Goal: Navigation & Orientation: Find specific page/section

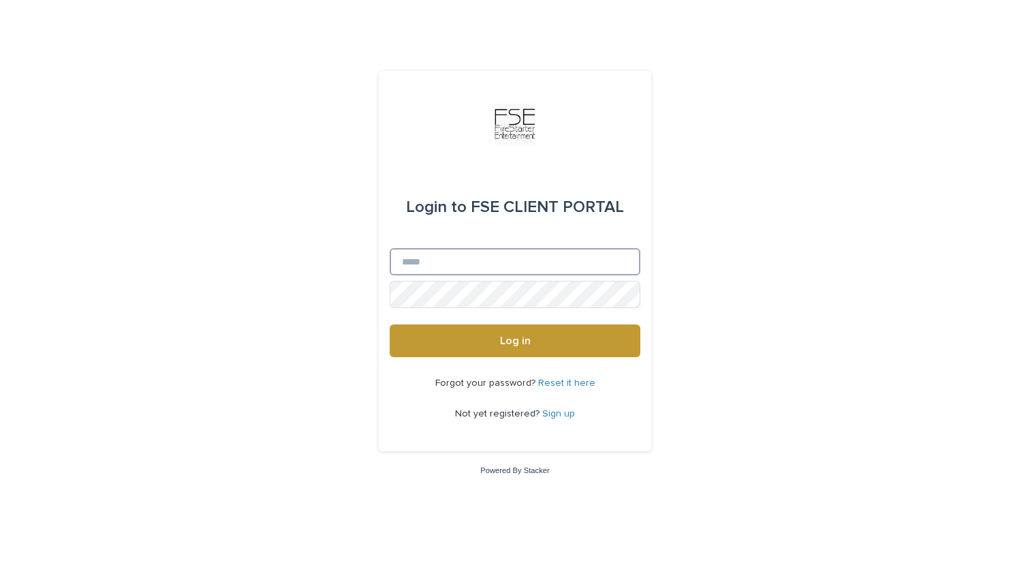
click at [498, 261] on input "Email" at bounding box center [515, 261] width 251 height 27
type input "**********"
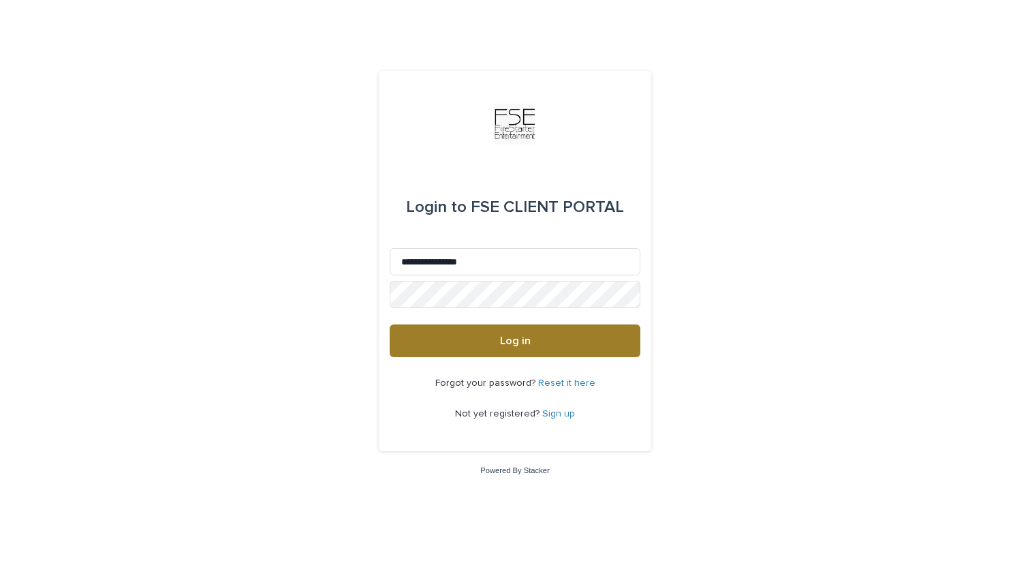
click at [542, 337] on button "Log in" at bounding box center [515, 340] width 251 height 33
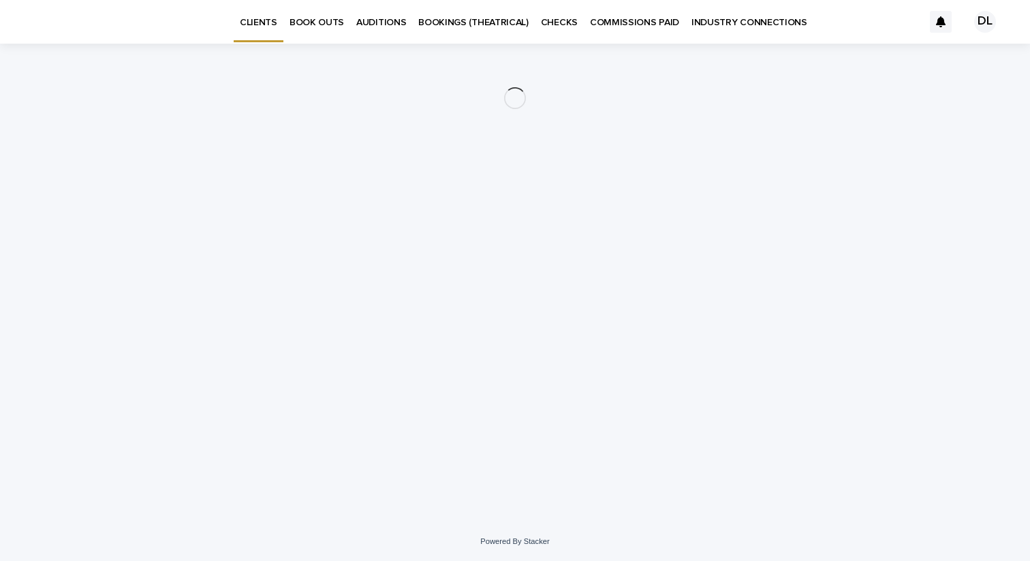
click at [478, 22] on p "BOOKINGS (THEATRICAL)" at bounding box center [473, 14] width 110 height 29
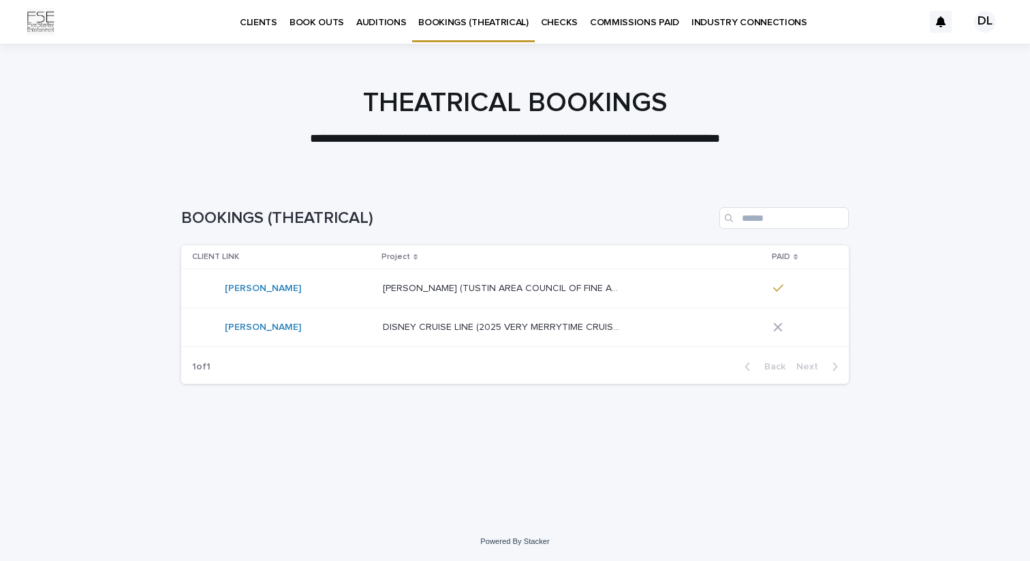
click at [303, 324] on div "[PERSON_NAME]" at bounding box center [282, 326] width 180 height 27
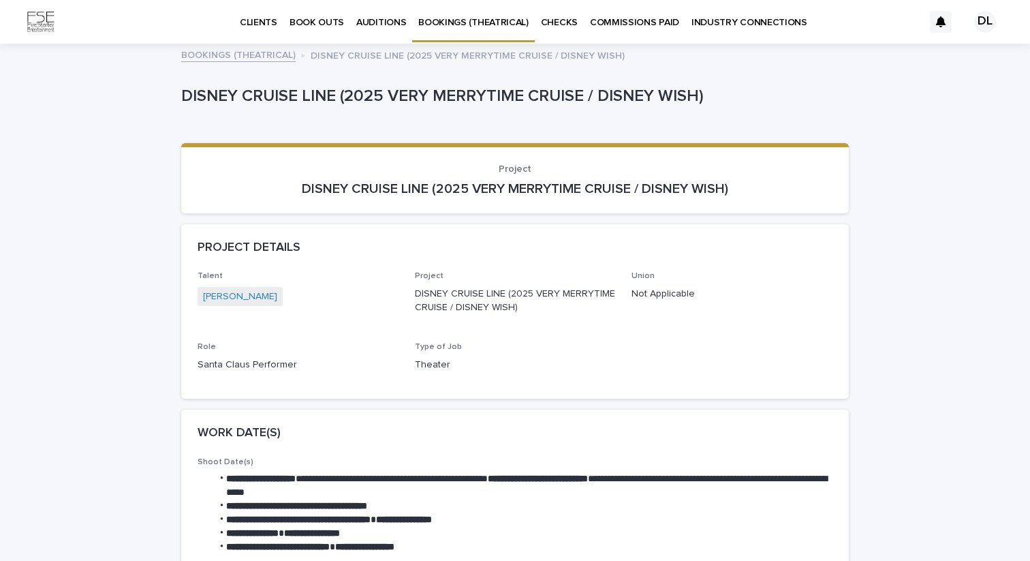
click at [389, 21] on p "AUDITIONS" at bounding box center [381, 14] width 50 height 29
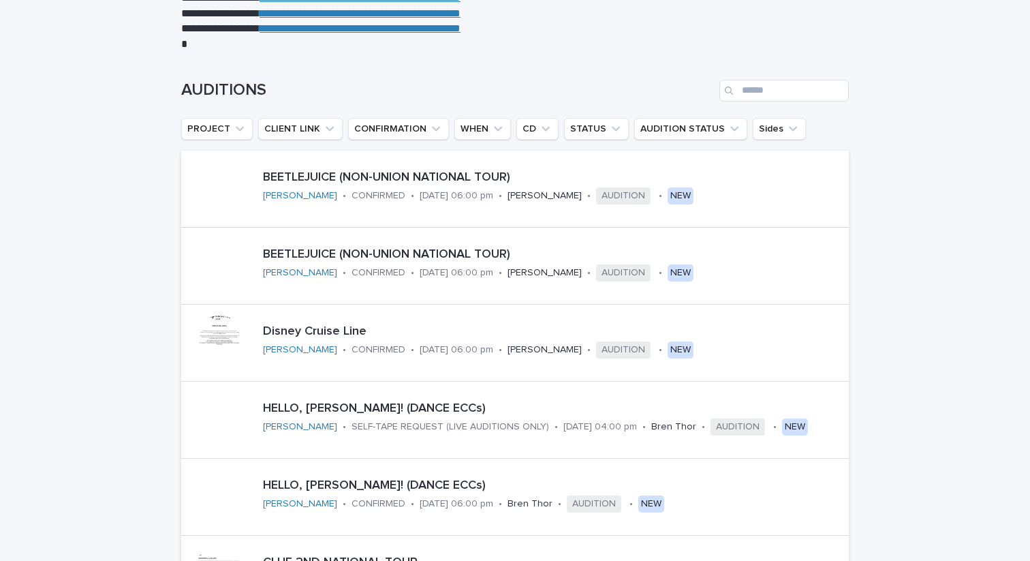
scroll to position [157, 0]
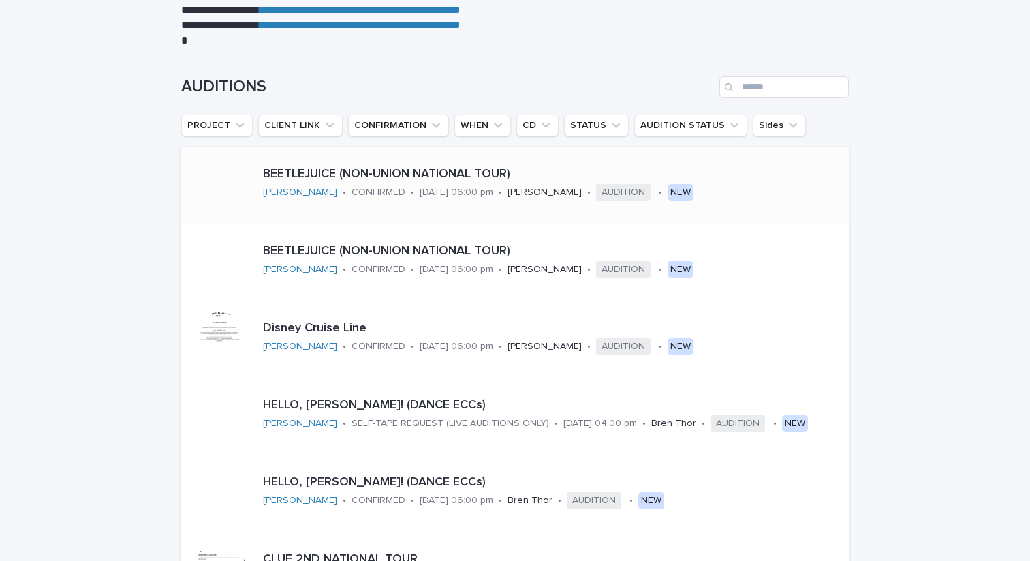
click at [377, 175] on p "BEETLEJUICE (NON-UNION NATIONAL TOUR)" at bounding box center [553, 174] width 580 height 15
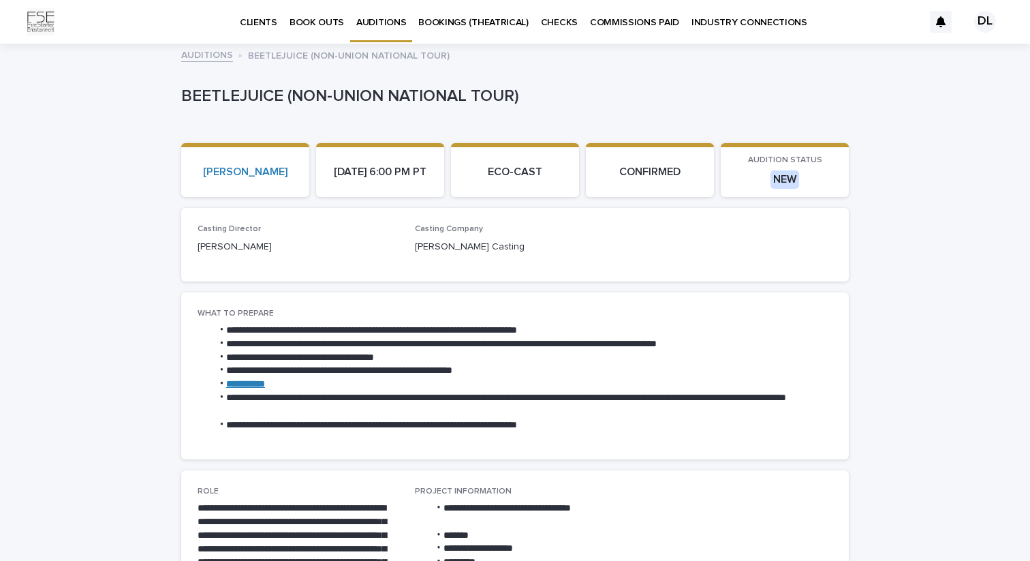
click at [249, 22] on p "CLIENTS" at bounding box center [258, 14] width 37 height 29
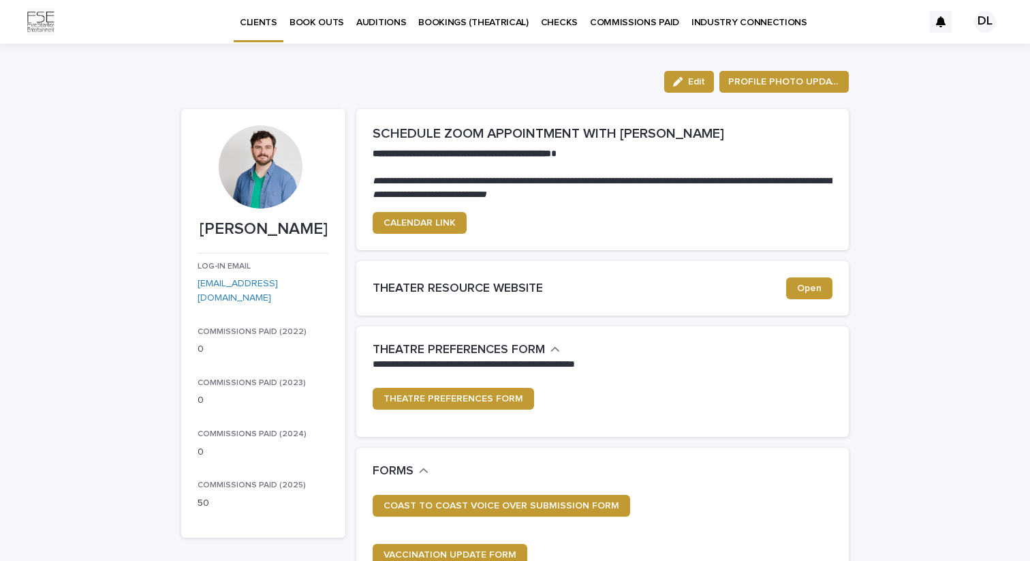
click at [552, 18] on p "CHECKS" at bounding box center [559, 14] width 37 height 29
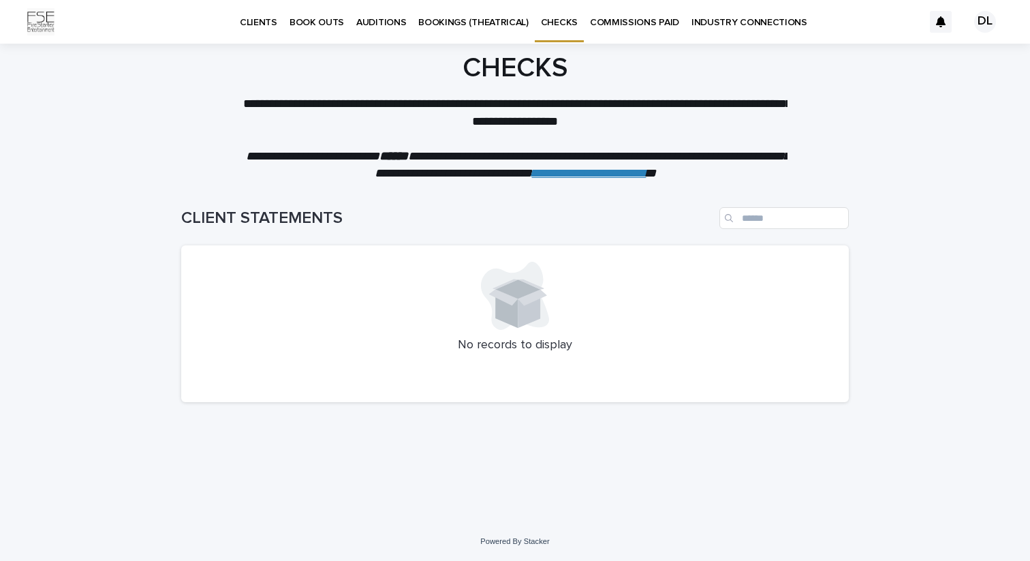
click at [592, 17] on p "COMMISSIONS PAID" at bounding box center [634, 14] width 89 height 29
